Goal: Information Seeking & Learning: Learn about a topic

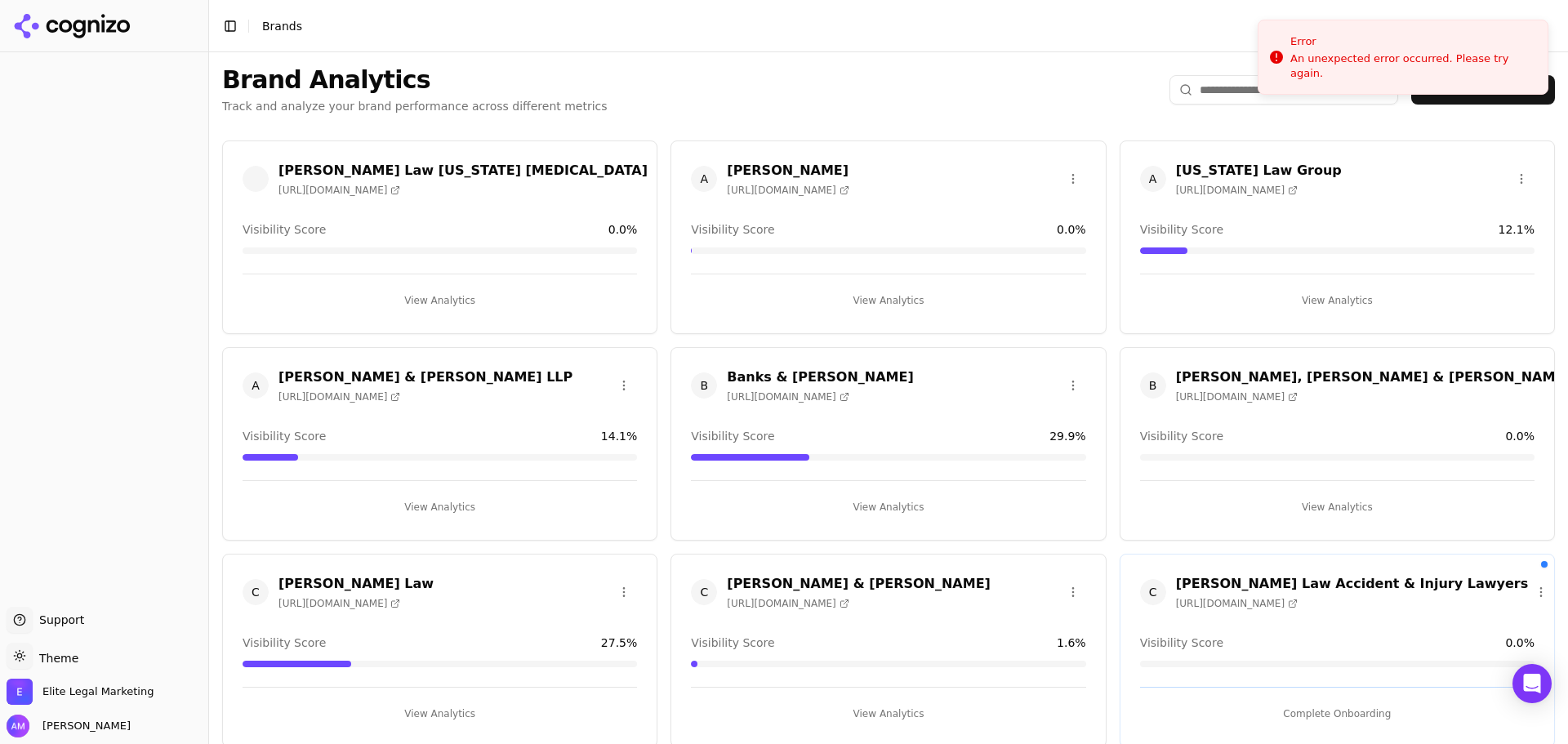
click at [44, 104] on div at bounding box center [104, 329] width 208 height 542
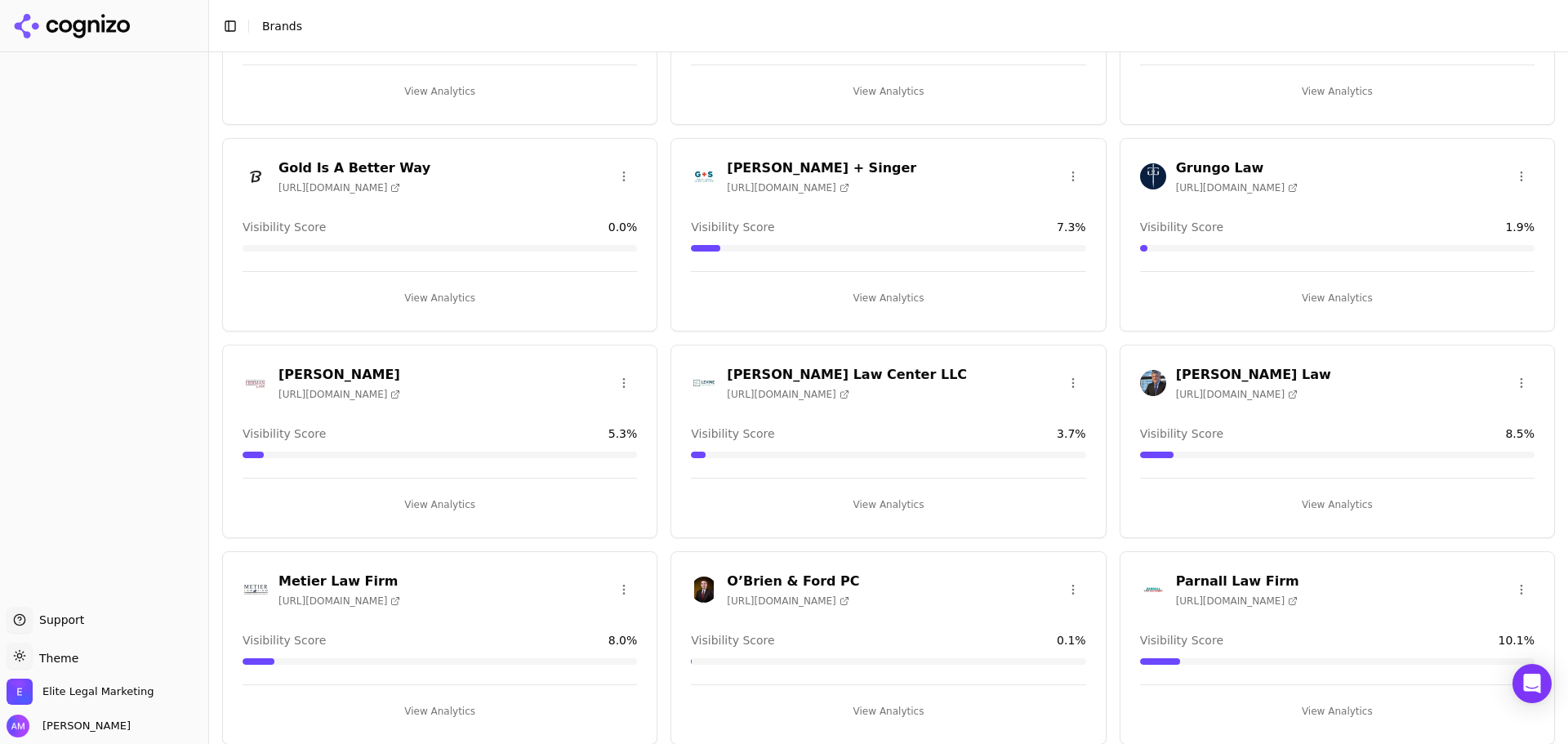
scroll to position [653, 0]
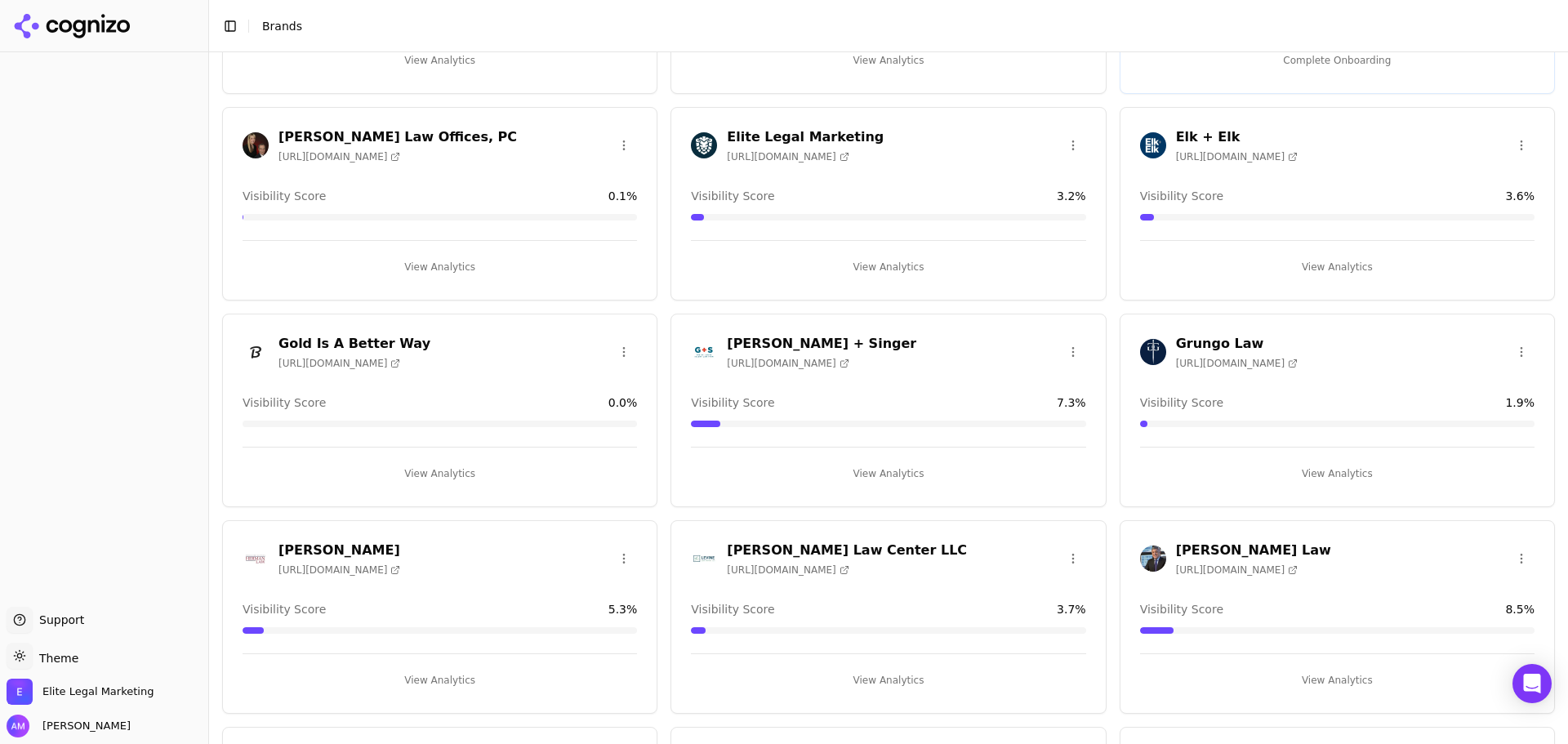
click at [776, 541] on h3 "[PERSON_NAME] Law Center LLC" at bounding box center [847, 551] width 240 height 19
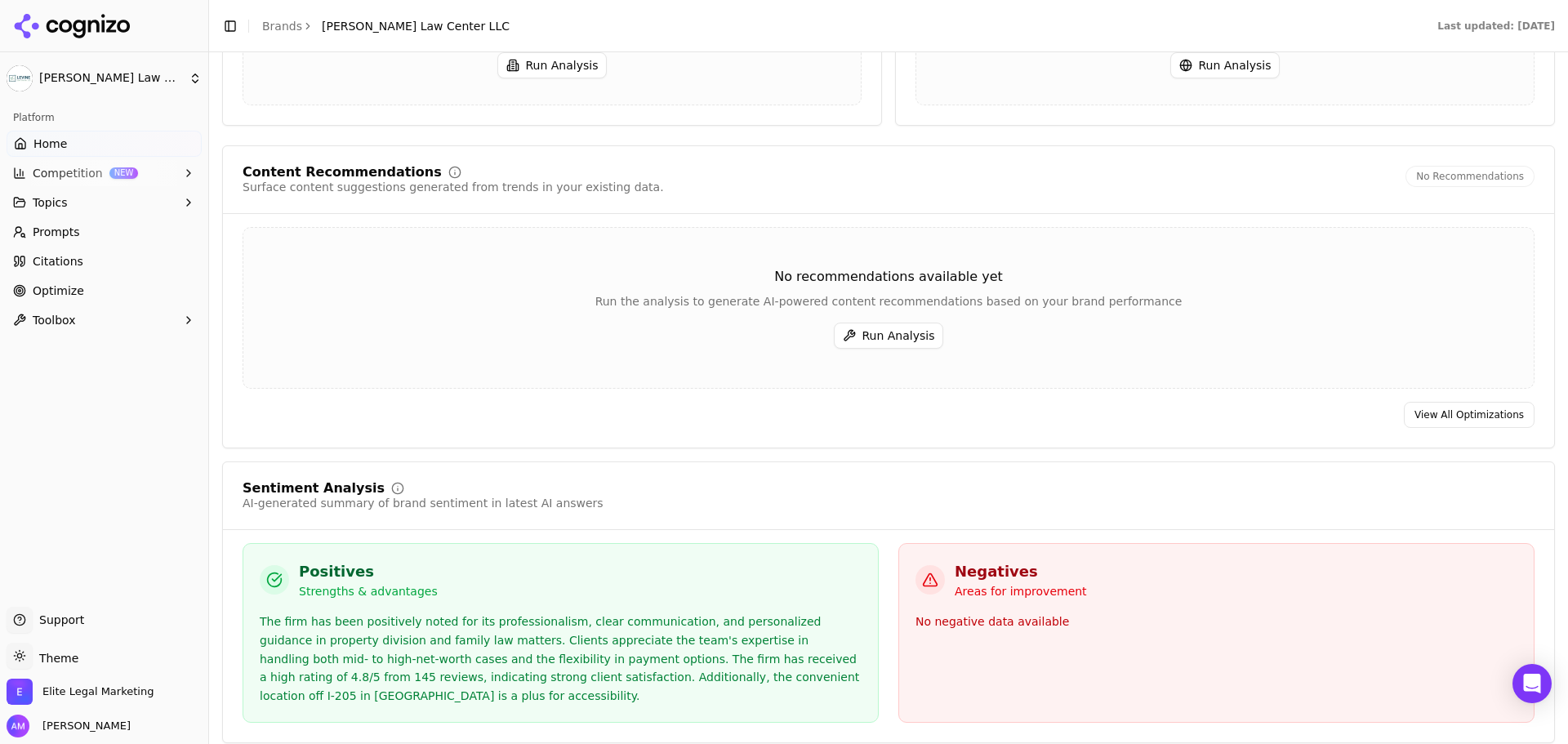
scroll to position [2287, 0]
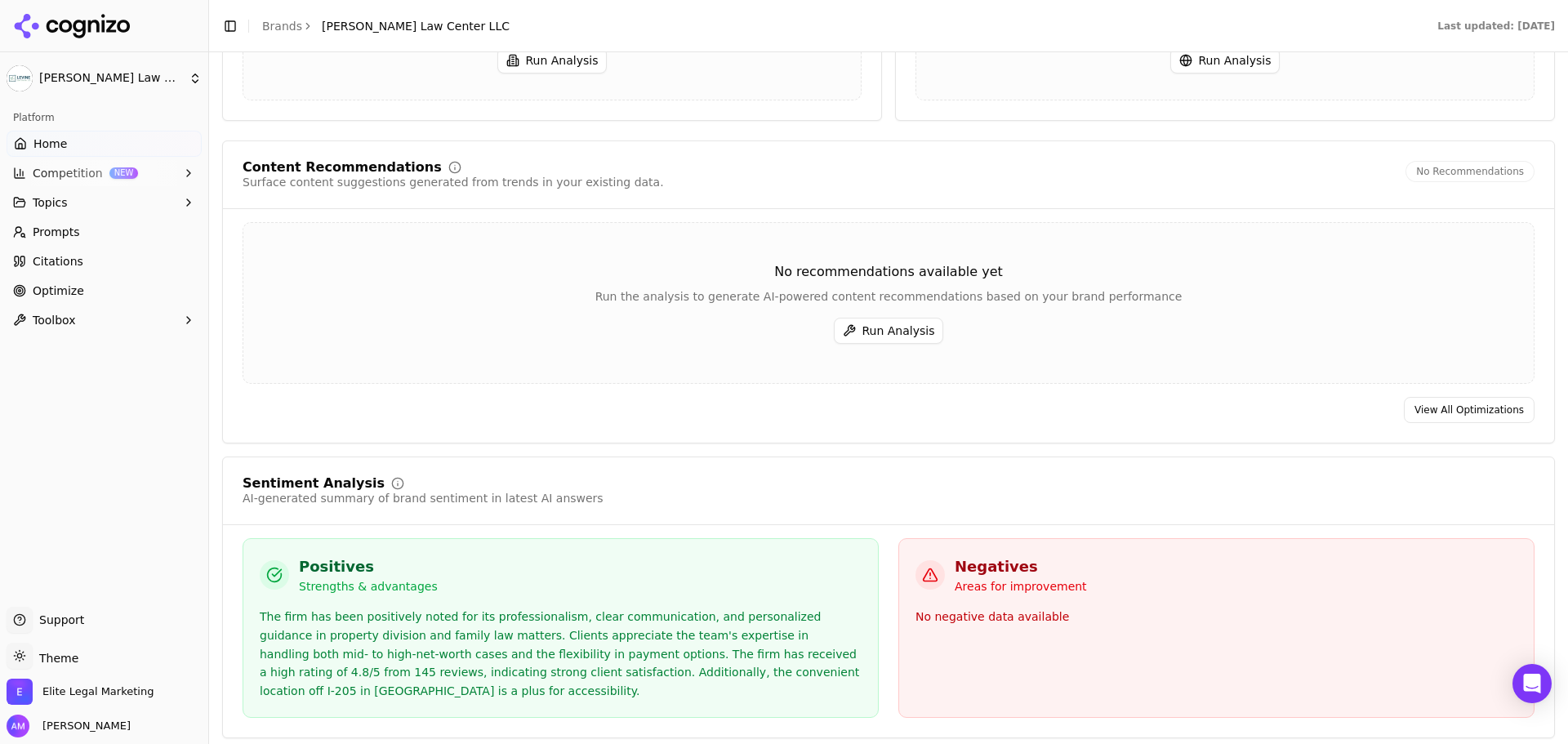
click at [64, 290] on span "Optimize" at bounding box center [57, 290] width 51 height 17
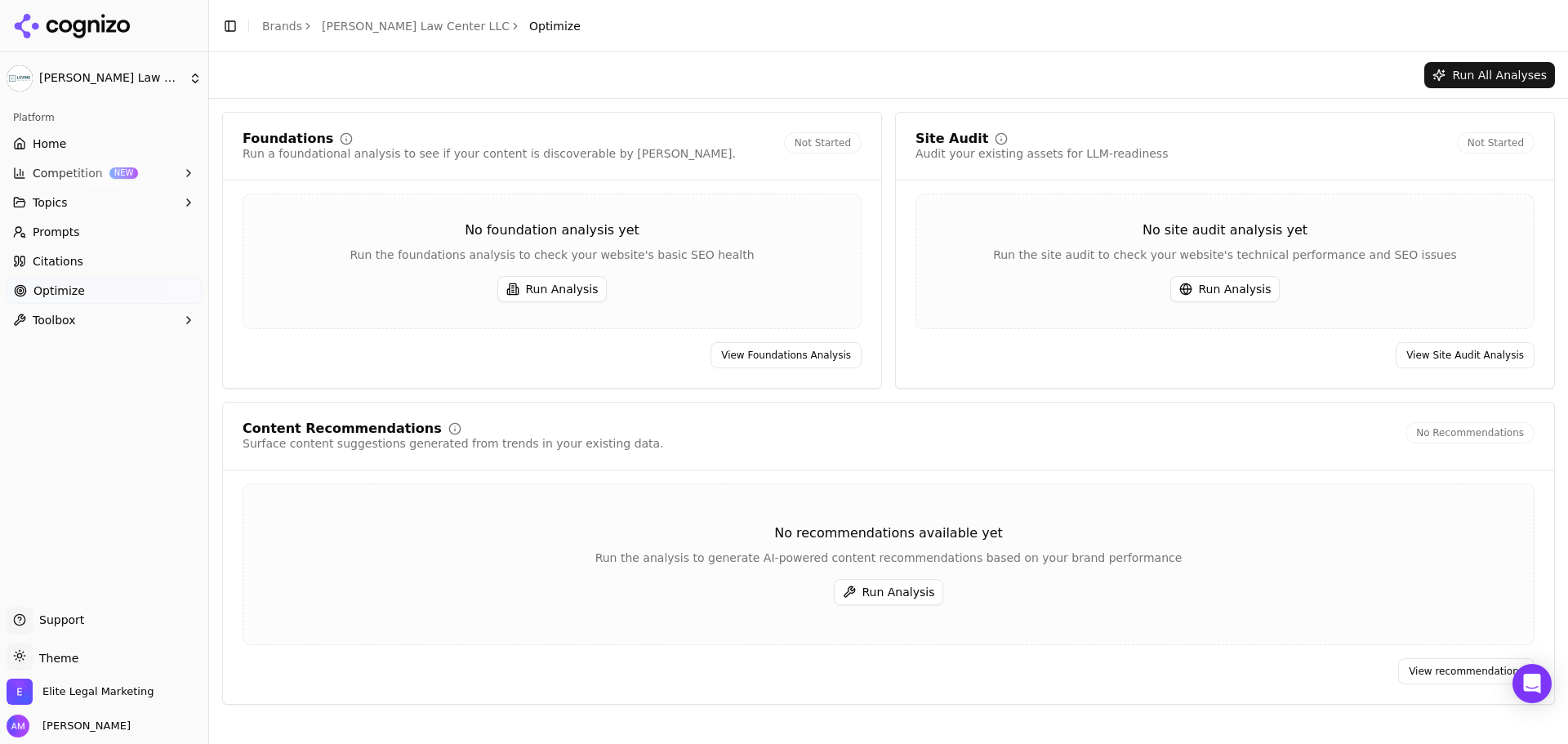
click at [74, 172] on button "Competition NEW" at bounding box center [104, 173] width 195 height 26
click at [50, 140] on span "Home" at bounding box center [49, 144] width 33 height 17
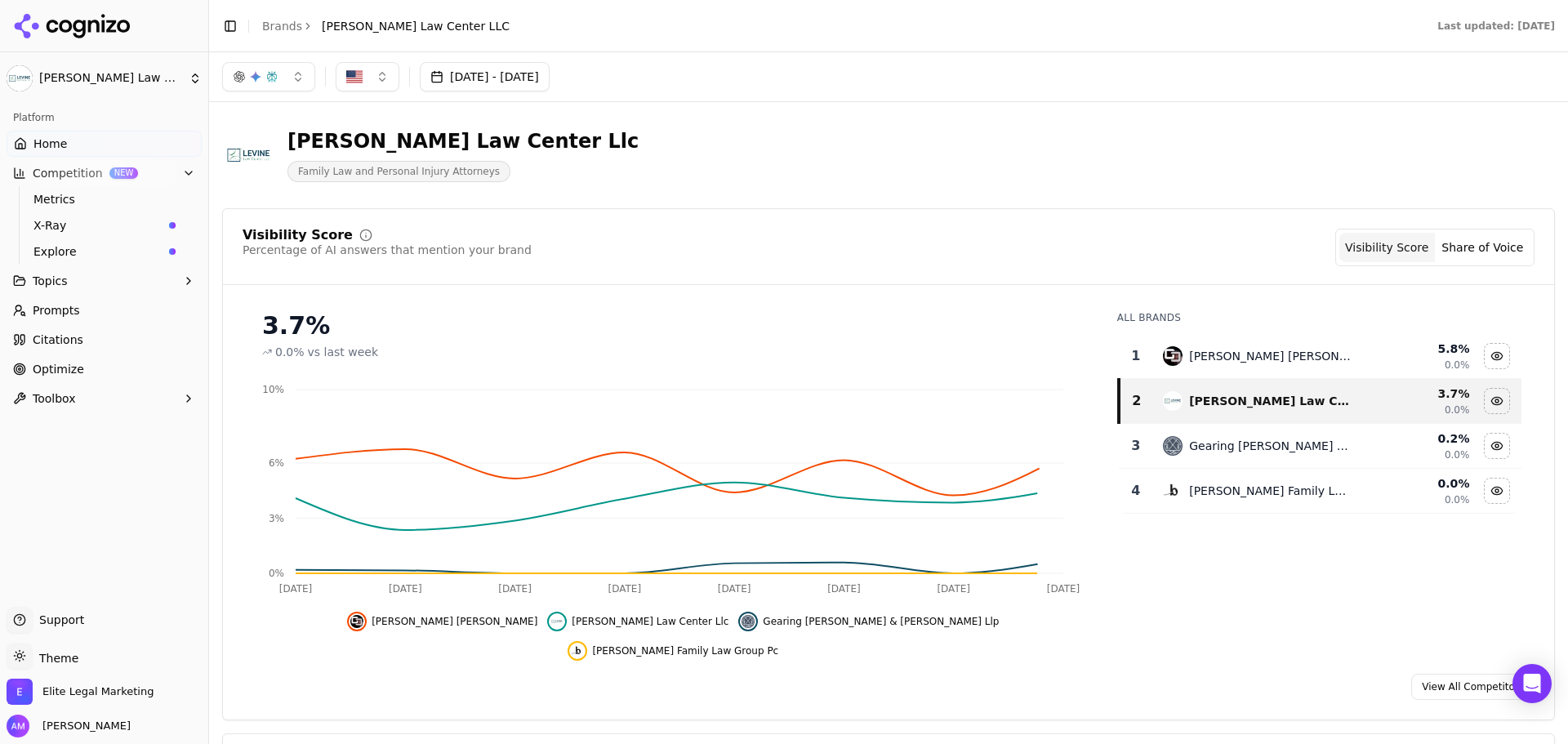
click at [59, 148] on span "Home" at bounding box center [50, 144] width 33 height 17
click at [57, 142] on span "Home" at bounding box center [50, 144] width 33 height 17
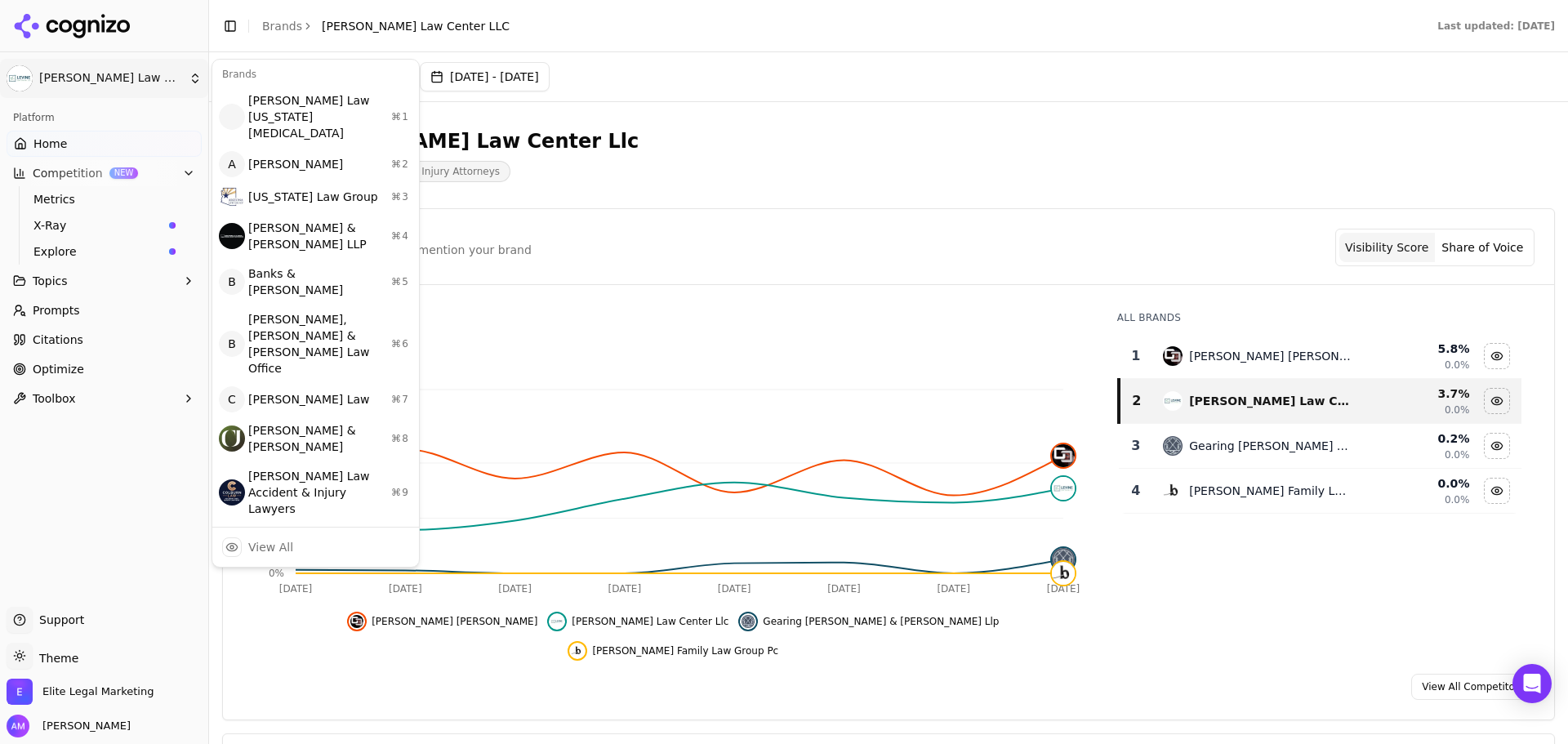
click at [161, 73] on html "[PERSON_NAME] Law Center LLC Platform Home Competition NEW Metrics X-Ray Explor…" at bounding box center [784, 372] width 1568 height 744
click at [277, 539] on div "View All" at bounding box center [271, 547] width 45 height 17
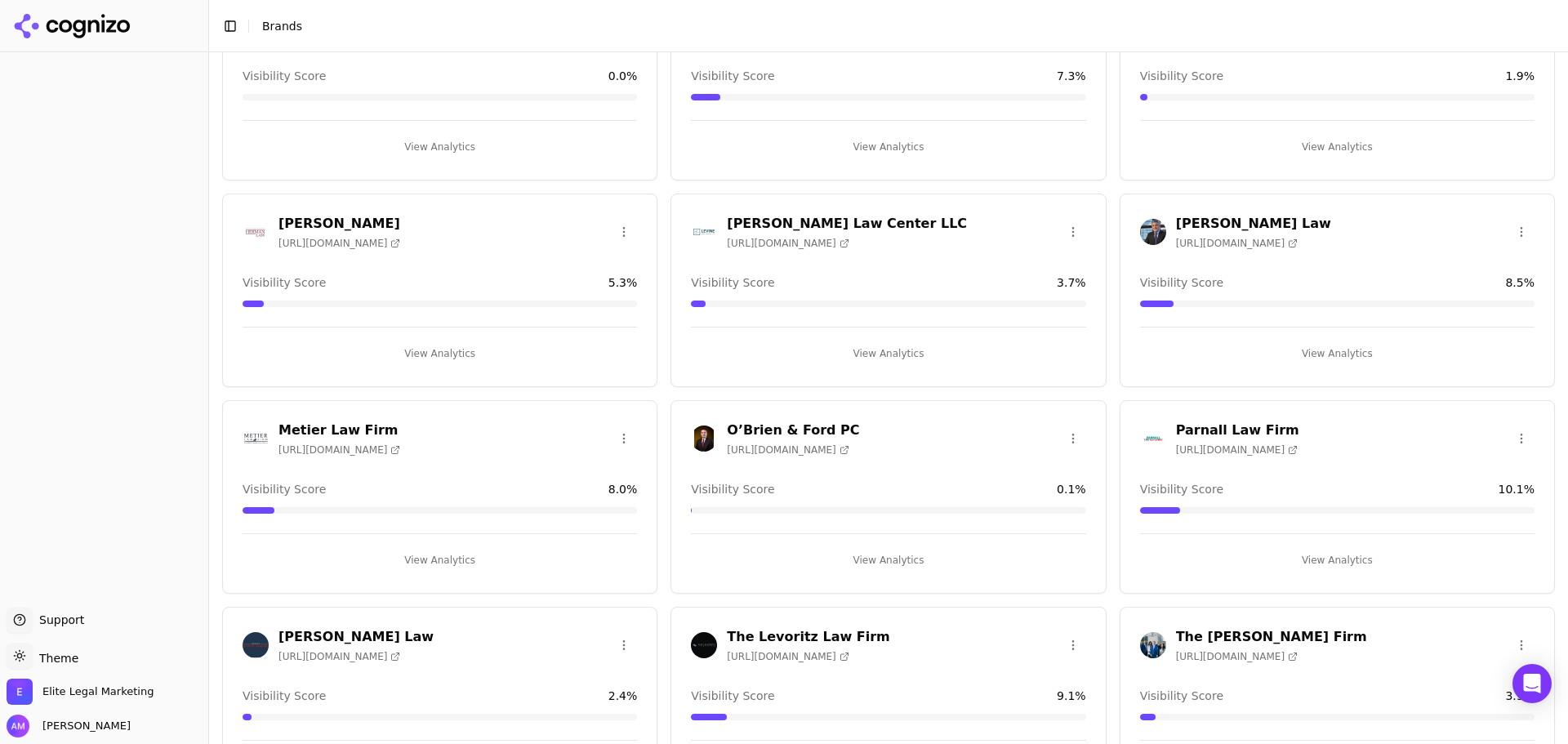
scroll to position [1050, 0]
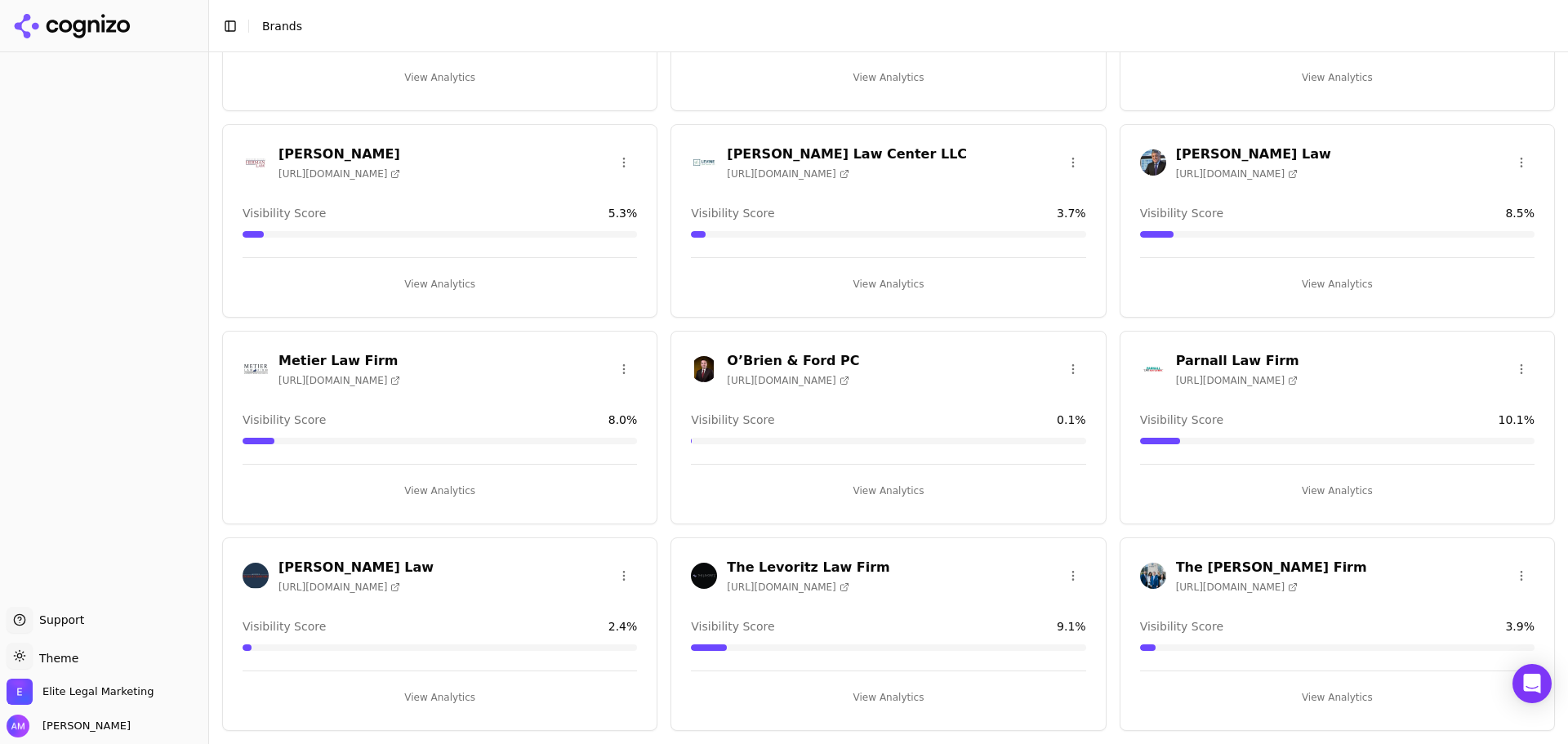
click at [1221, 169] on span "[URL][DOMAIN_NAME]" at bounding box center [1237, 173] width 122 height 13
click at [1315, 287] on button "View Analytics" at bounding box center [1337, 284] width 395 height 26
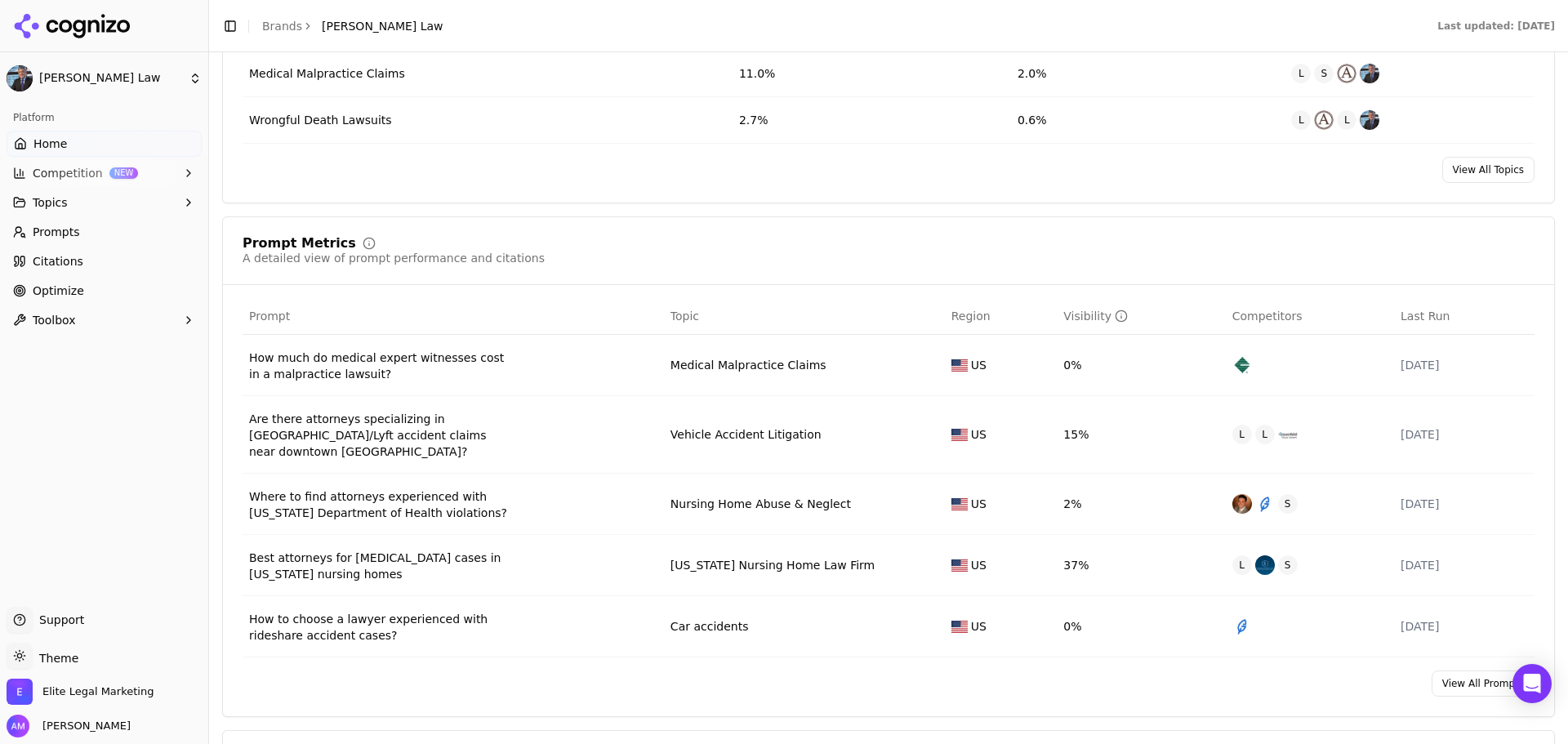
scroll to position [980, 0]
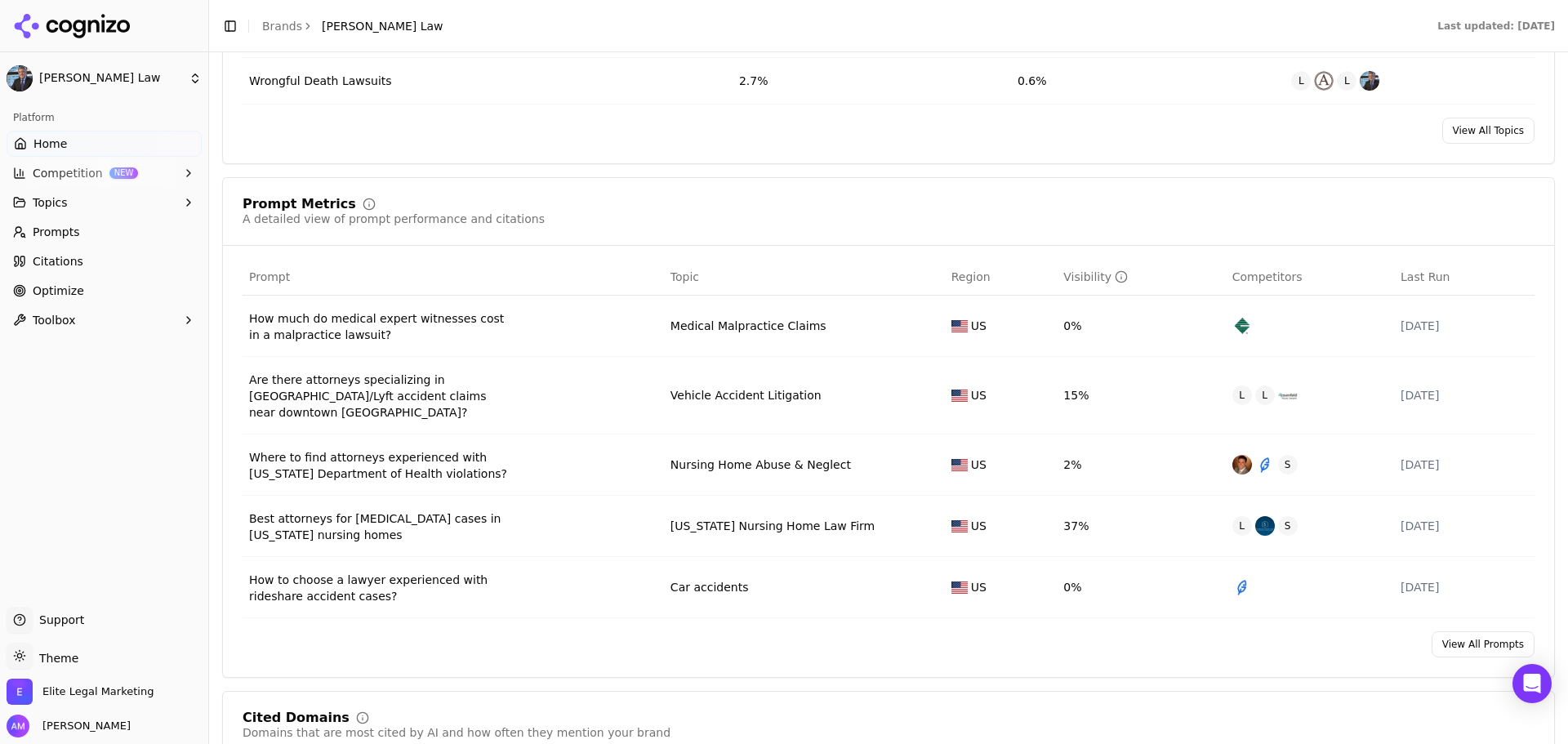
click at [84, 289] on link "Optimize" at bounding box center [104, 291] width 195 height 26
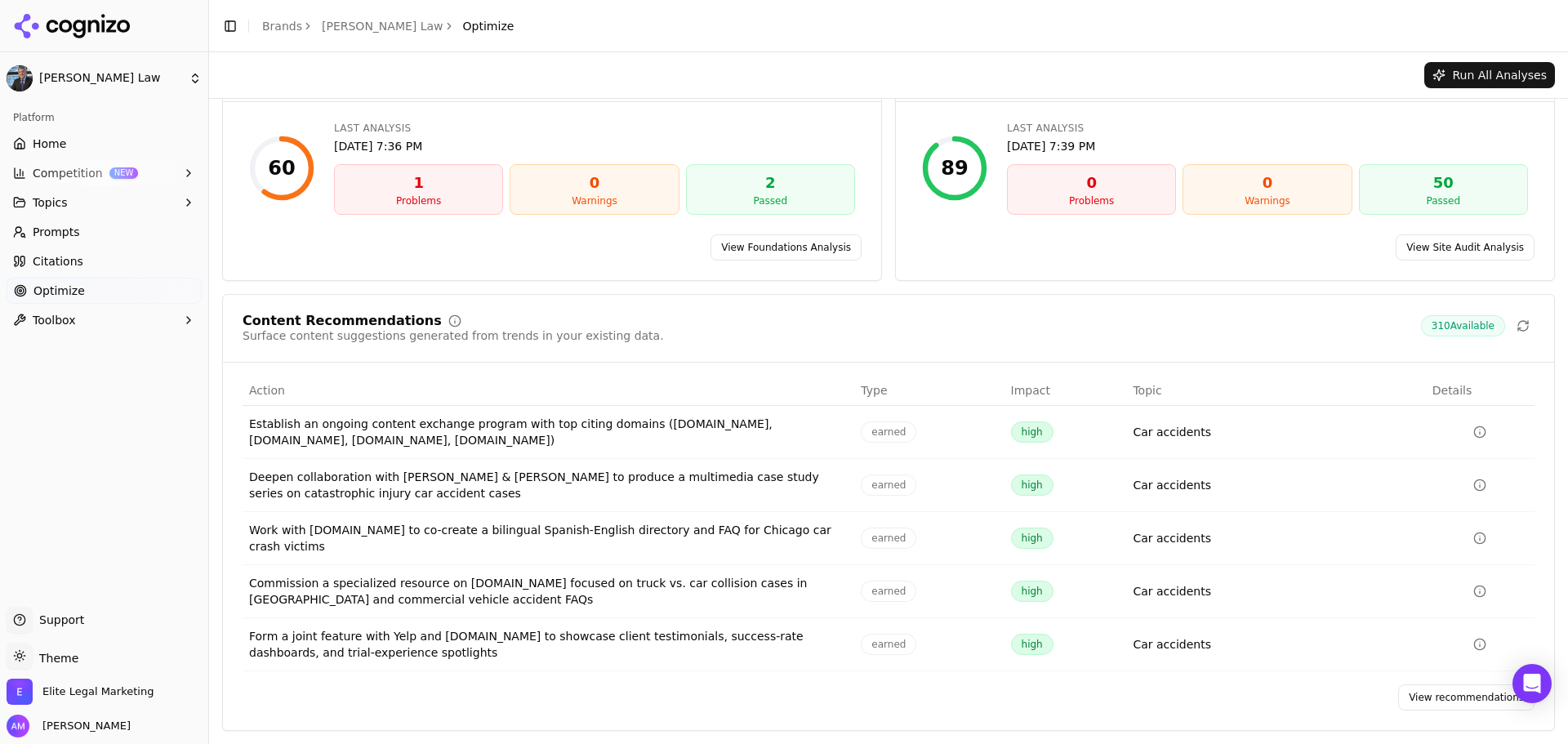
scroll to position [78, 0]
click at [193, 81] on html "[PERSON_NAME] Law Platform Home Competition NEW Topics Prompts Citations Optimi…" at bounding box center [784, 372] width 1568 height 744
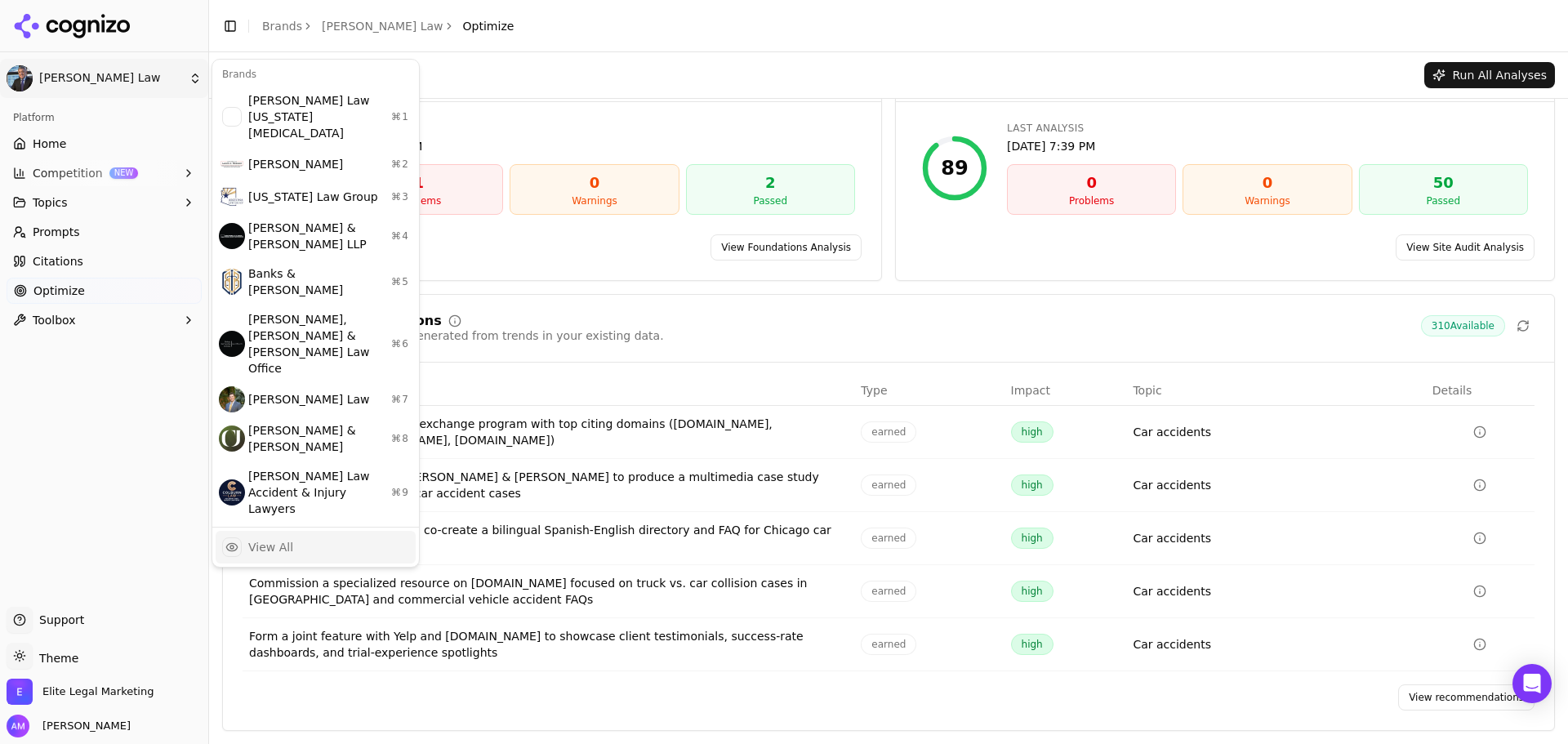
click at [285, 539] on div "View All" at bounding box center [271, 547] width 45 height 17
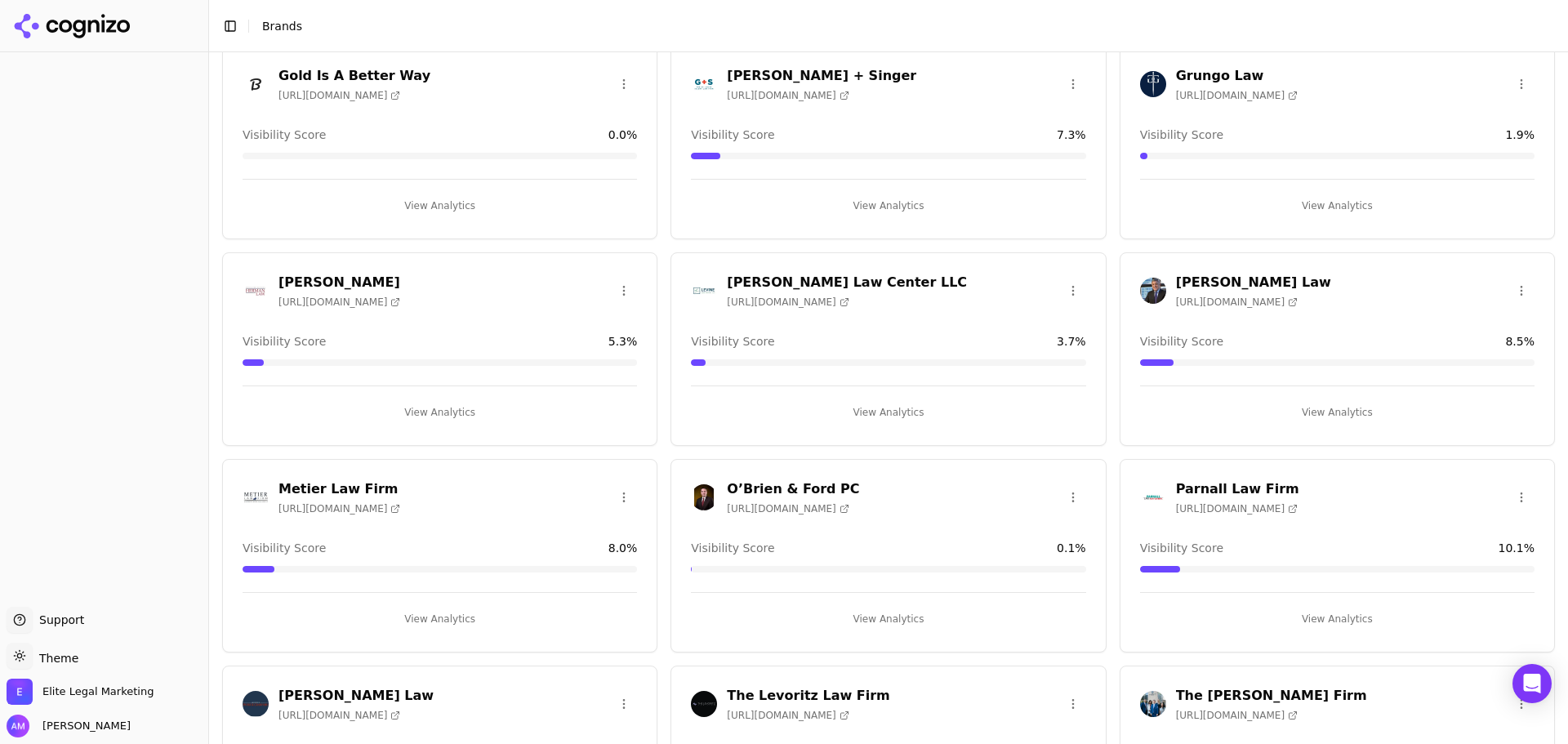
scroll to position [980, 0]
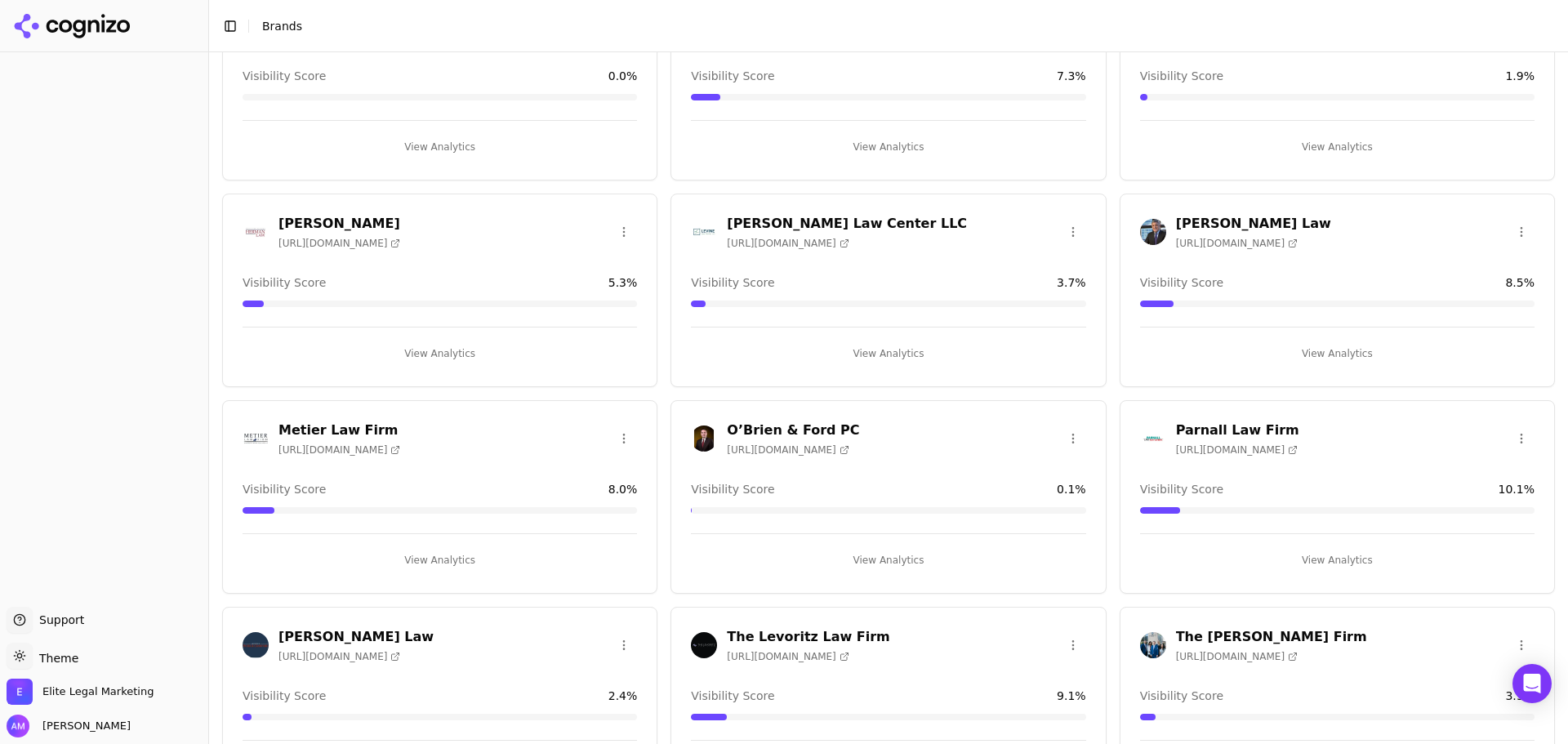
click at [791, 221] on h3 "[PERSON_NAME] Law Center LLC" at bounding box center [847, 224] width 240 height 19
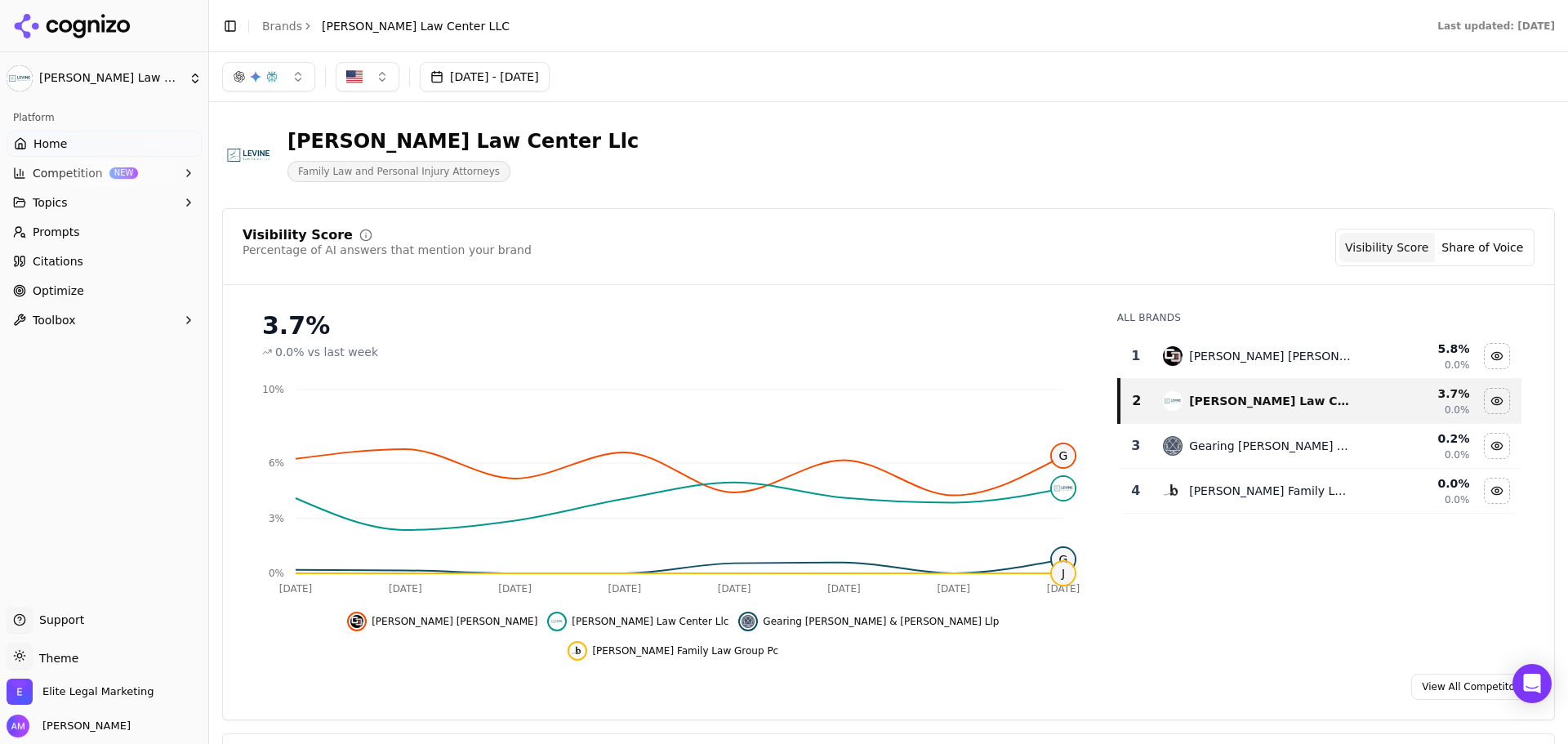
click at [1470, 673] on link "View All Competitors" at bounding box center [1473, 687] width 124 height 26
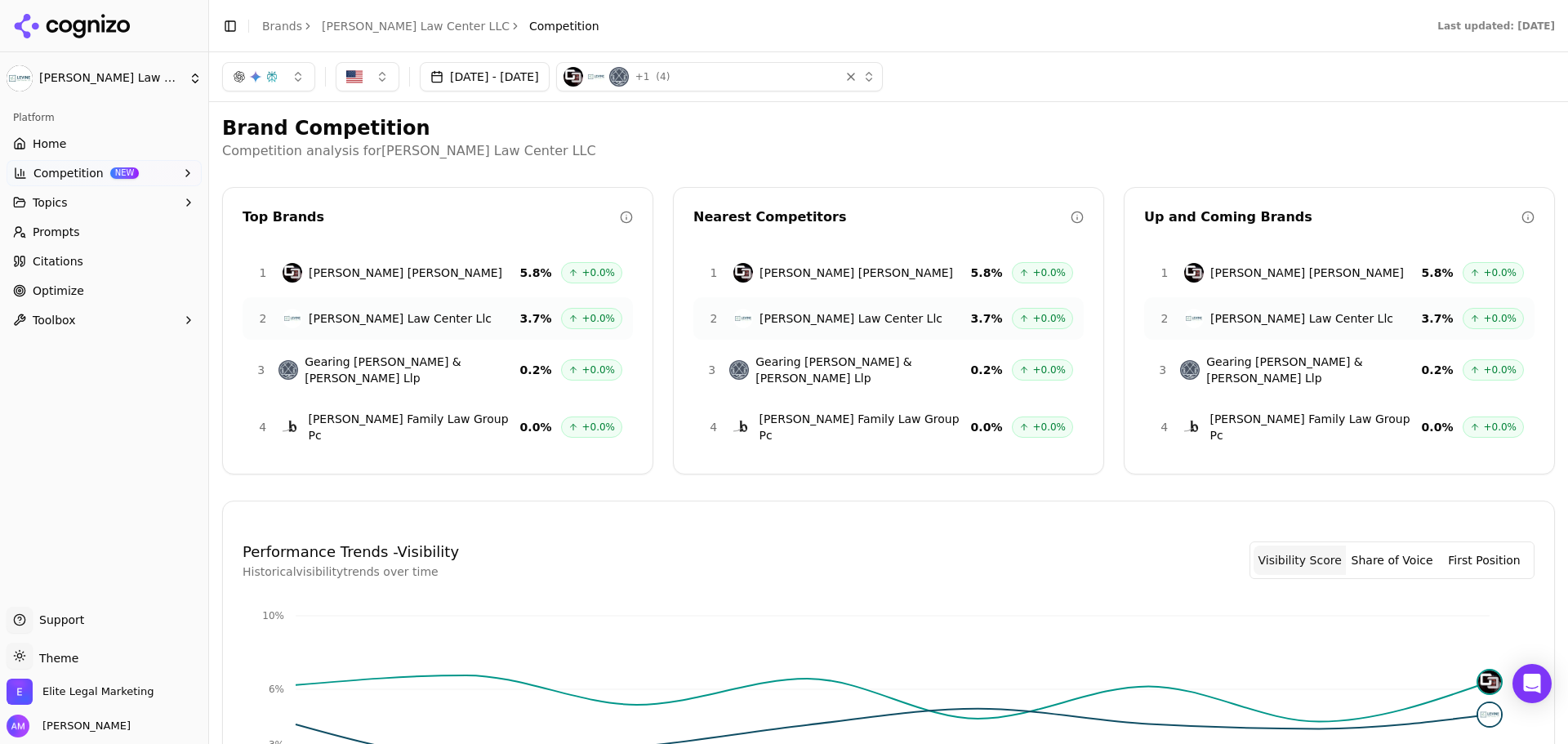
click at [62, 257] on span "Citations" at bounding box center [57, 261] width 51 height 17
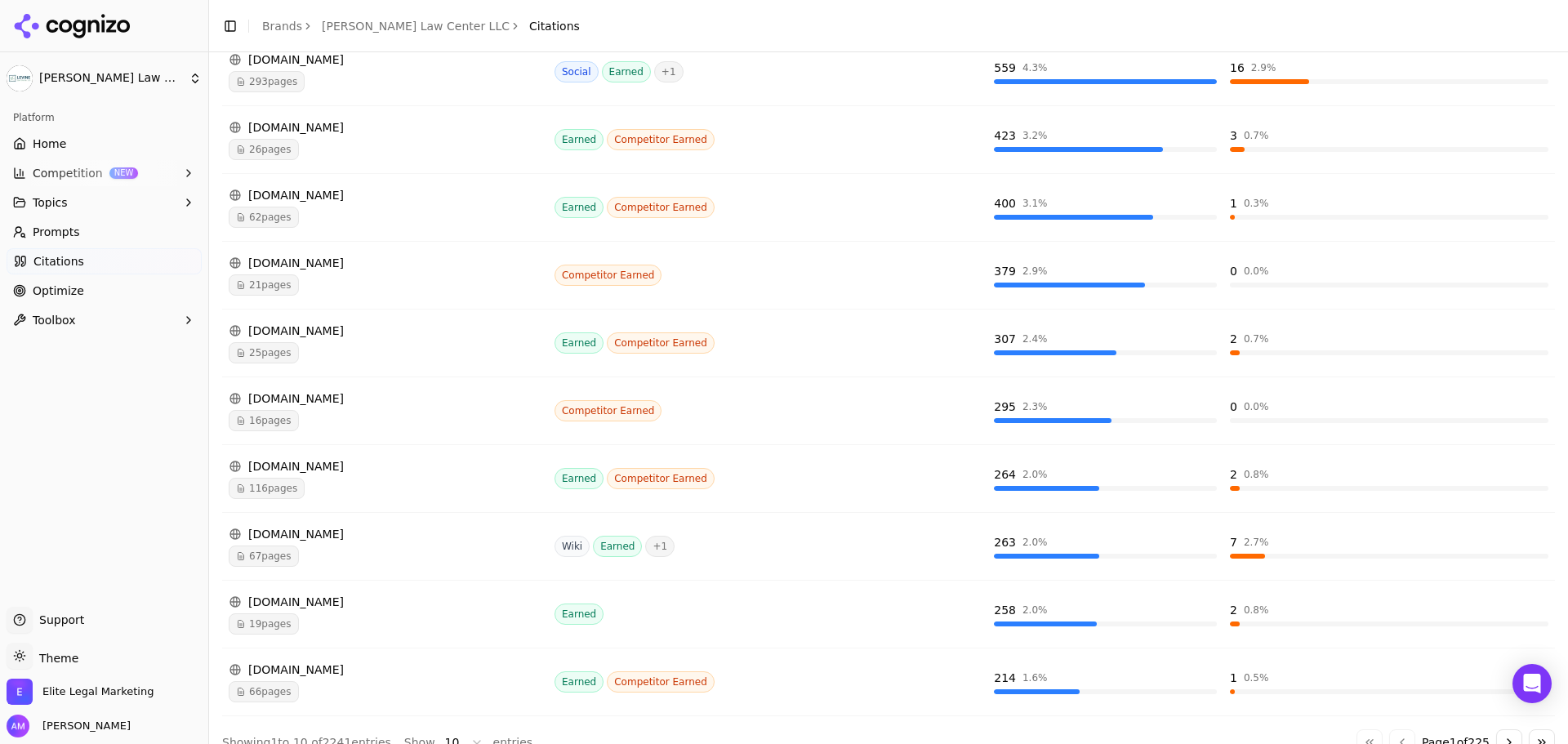
scroll to position [327, 0]
